Goal: Task Accomplishment & Management: Use online tool/utility

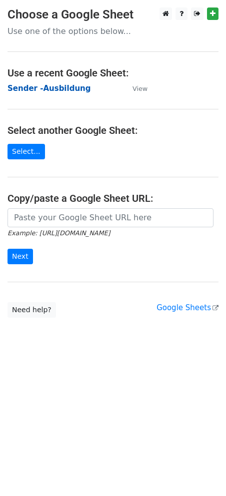
click at [24, 86] on strong "Sender -Ausbildung" at bounding box center [48, 88] width 83 height 9
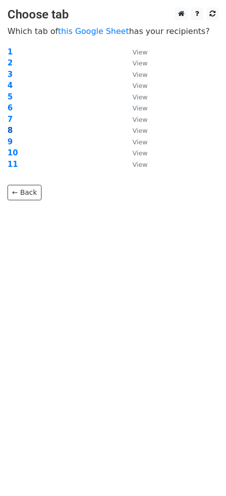
click at [10, 129] on strong "8" at bounding box center [9, 130] width 5 height 9
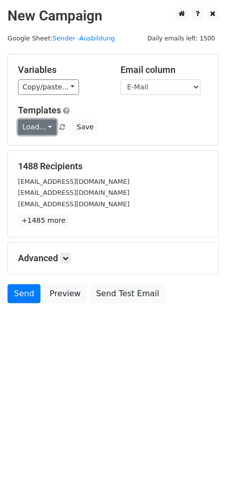
click at [44, 128] on link "Load..." at bounding box center [37, 126] width 38 height 15
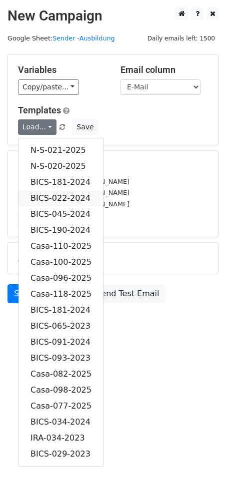
click at [56, 193] on link "BICS-022-2024" at bounding box center [60, 198] width 85 height 16
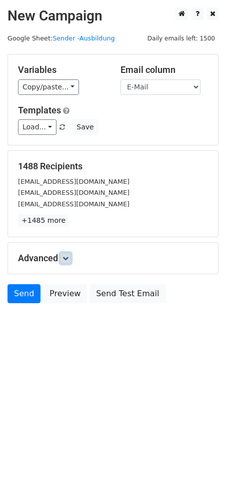
click at [67, 260] on icon at bounding box center [65, 258] width 6 height 6
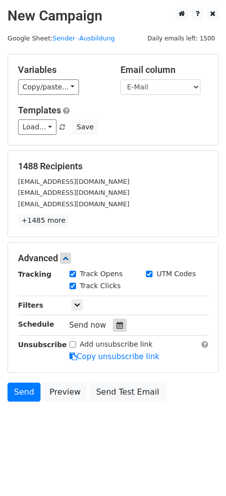
click at [116, 323] on icon at bounding box center [119, 325] width 6 height 7
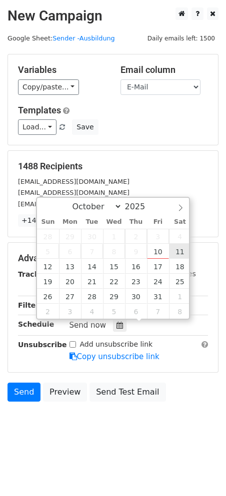
type input "2025-10-11 12:00"
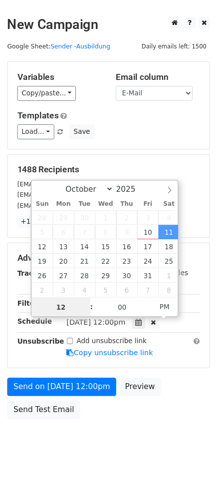
scroll to position [0, 0]
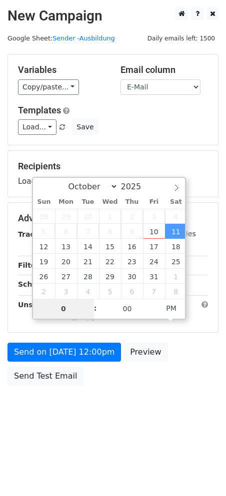
type input "06"
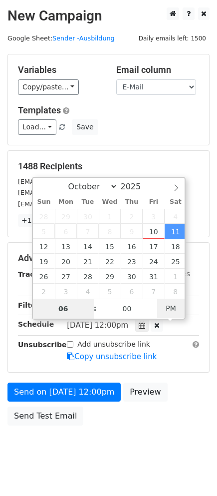
type input "2025-10-11 06:00"
click at [175, 308] on span "PM" at bounding box center [170, 308] width 27 height 20
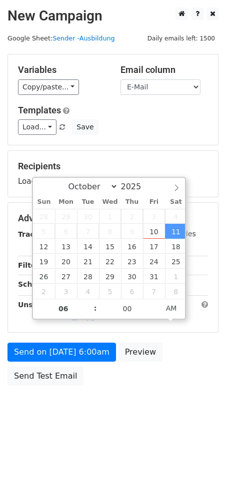
click at [181, 398] on body "New Campaign Daily emails left: 1500 Google Sheet: Sender -Ausbildung Variables…" at bounding box center [113, 218] width 226 height 423
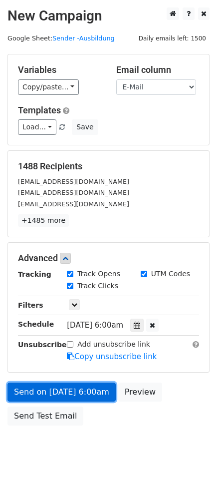
click at [76, 395] on link "Send on Oct 11 at 6:00am" at bounding box center [61, 392] width 108 height 19
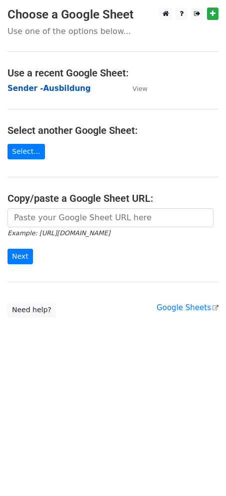
click at [26, 85] on strong "Sender -Ausbildung" at bounding box center [48, 88] width 83 height 9
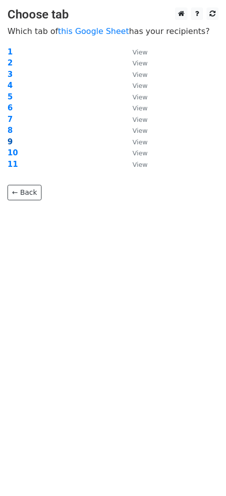
click at [9, 142] on strong "9" at bounding box center [9, 141] width 5 height 9
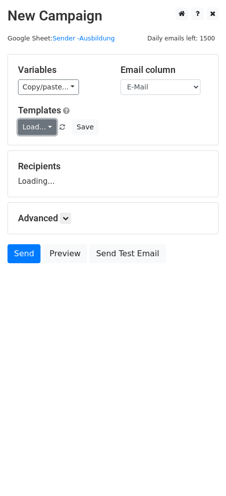
click at [44, 126] on link "Load..." at bounding box center [37, 126] width 38 height 15
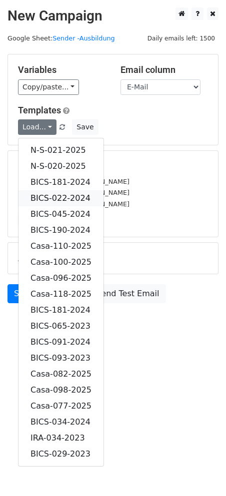
click at [64, 198] on link "BICS-022-2024" at bounding box center [60, 198] width 85 height 16
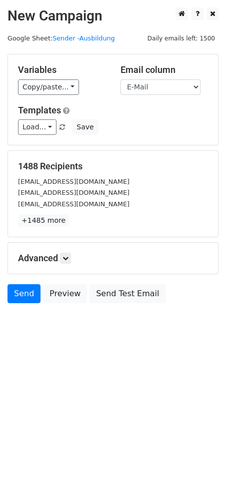
click at [74, 258] on h5 "Advanced" at bounding box center [113, 258] width 190 height 11
click at [71, 257] on link at bounding box center [65, 258] width 11 height 11
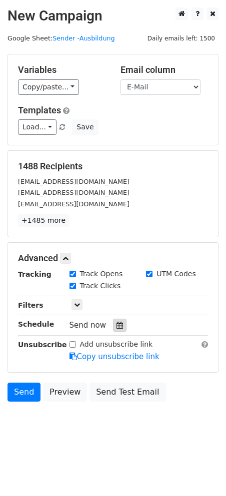
click at [116, 328] on icon at bounding box center [119, 325] width 6 height 7
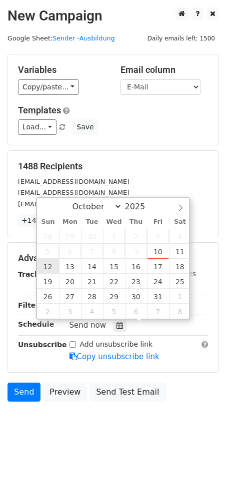
type input "2025-10-12 12:00"
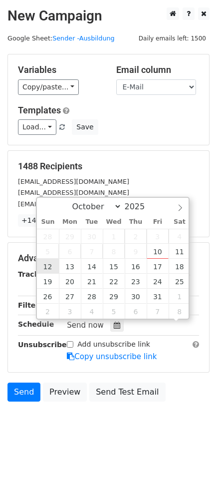
scroll to position [0, 0]
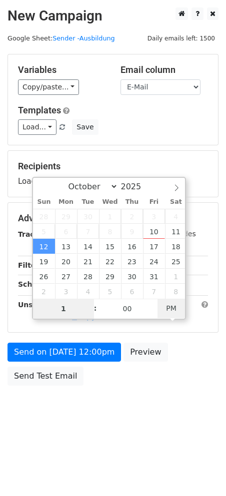
type input "11"
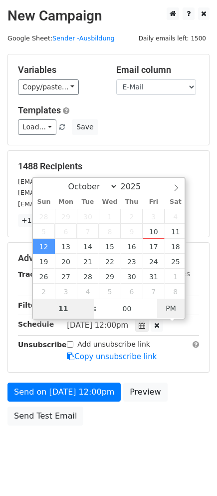
type input "2025-10-12 11:00"
click at [172, 305] on span "PM" at bounding box center [170, 308] width 27 height 20
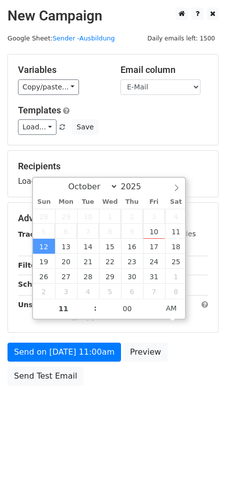
drag, startPoint x: 142, startPoint y: 430, endPoint x: 134, endPoint y: 427, distance: 9.0
click at [140, 429] on body "New Campaign Daily emails left: 1500 Google Sheet: Sender -Ausbildung Variables…" at bounding box center [113, 218] width 226 height 423
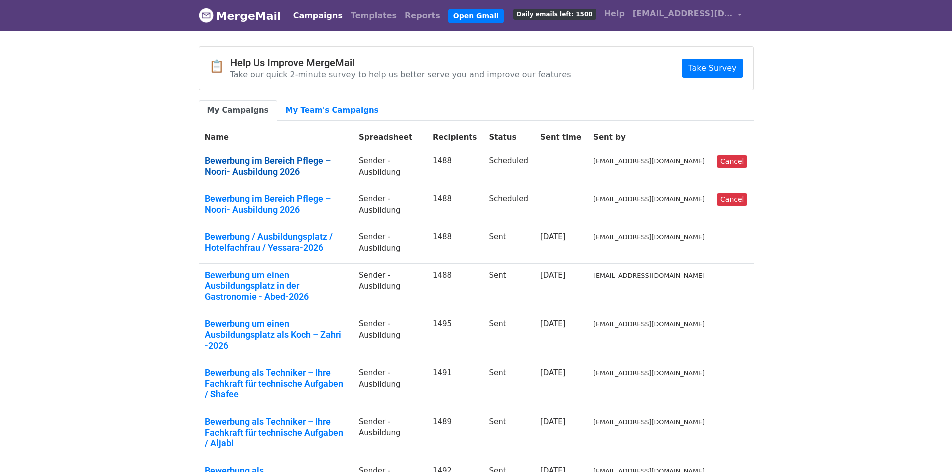
click at [282, 161] on link "Bewerbung im Bereich Pflege – Noori- Ausbildung 2026" at bounding box center [276, 165] width 142 height 21
click at [247, 193] on link "Bewerbung im Bereich Pflege – Noori- Ausbildung 2026" at bounding box center [276, 203] width 142 height 21
click at [718, 16] on span "[EMAIL_ADDRESS][DOMAIN_NAME]" at bounding box center [683, 14] width 100 height 12
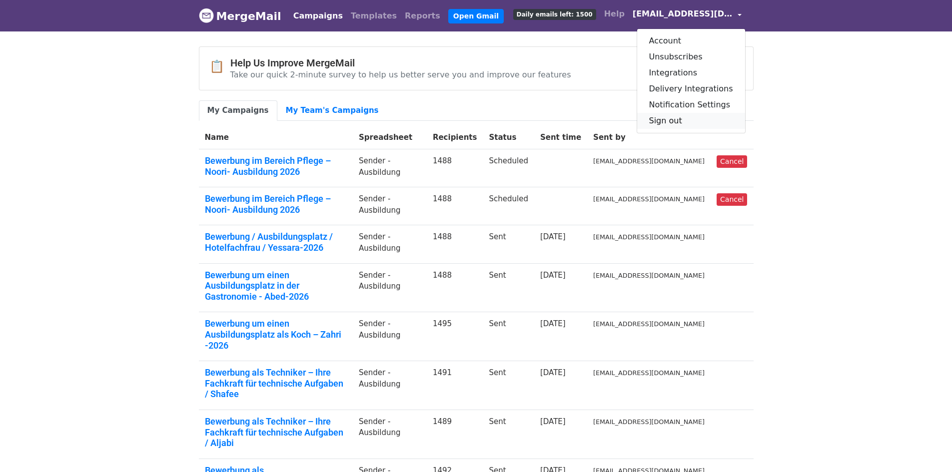
drag, startPoint x: 673, startPoint y: 123, endPoint x: 554, endPoint y: 54, distance: 137.3
click at [672, 122] on link "Sign out" at bounding box center [691, 121] width 108 height 16
